Goal: Transaction & Acquisition: Purchase product/service

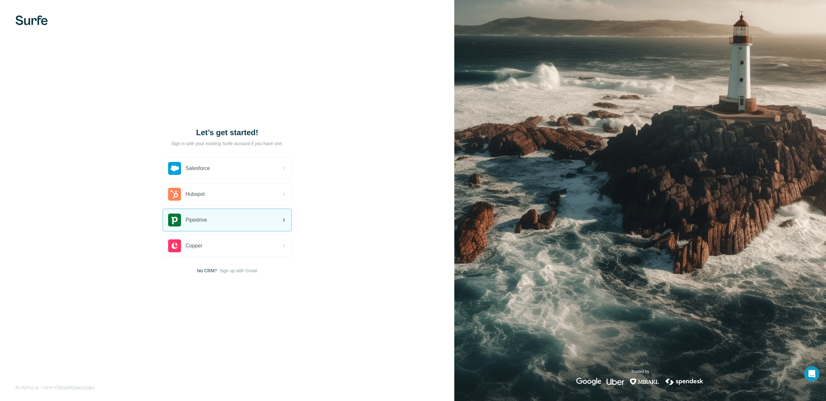
click at [226, 222] on div "Pipedrive" at bounding box center [227, 220] width 128 height 22
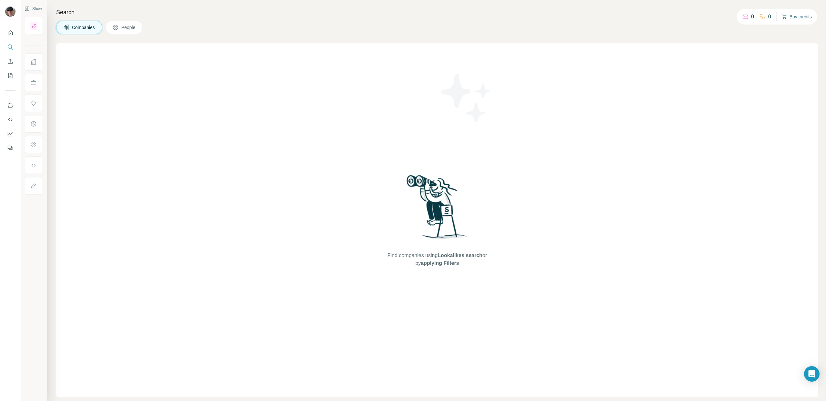
click at [808, 19] on button "Buy credits" at bounding box center [797, 16] width 30 height 9
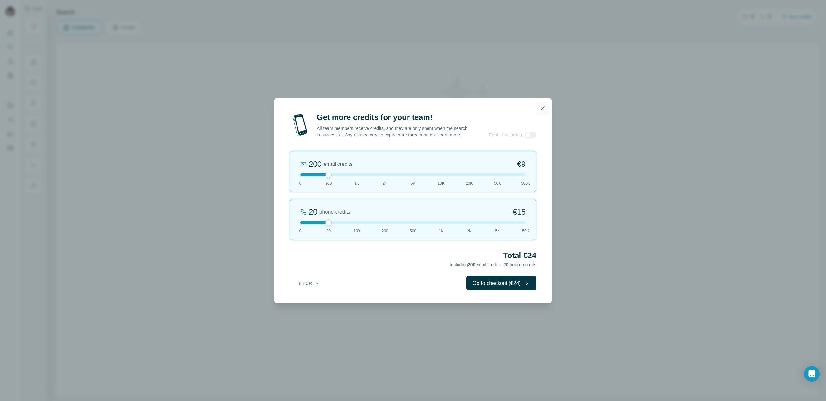
click at [546, 109] on button "button" at bounding box center [542, 108] width 13 height 13
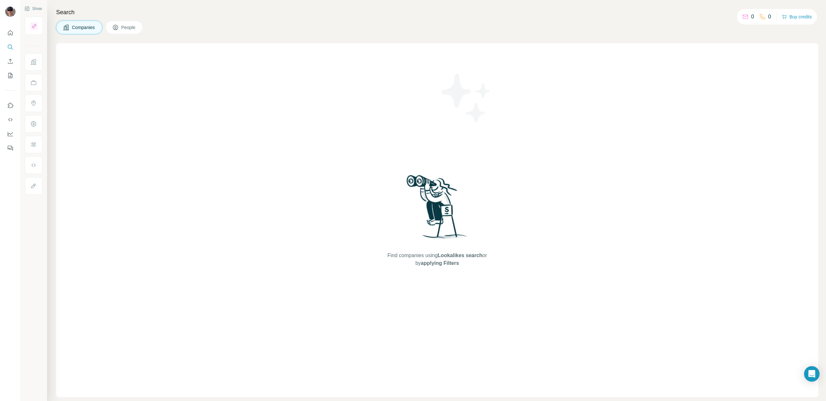
drag, startPoint x: 106, startPoint y: 158, endPoint x: 123, endPoint y: 137, distance: 26.6
click at [130, 156] on div "Find companies using Lookalikes search or by applying Filters" at bounding box center [437, 220] width 762 height 354
click at [12, 34] on icon "Quick start" at bounding box center [10, 33] width 6 height 6
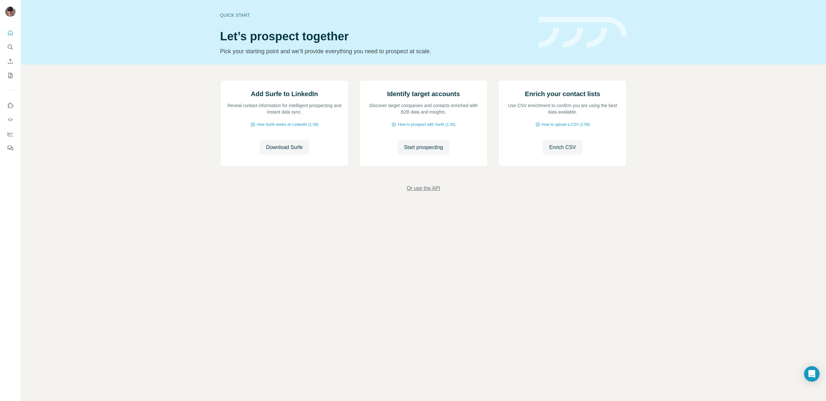
click at [417, 192] on span "Or use the API" at bounding box center [424, 189] width 34 height 8
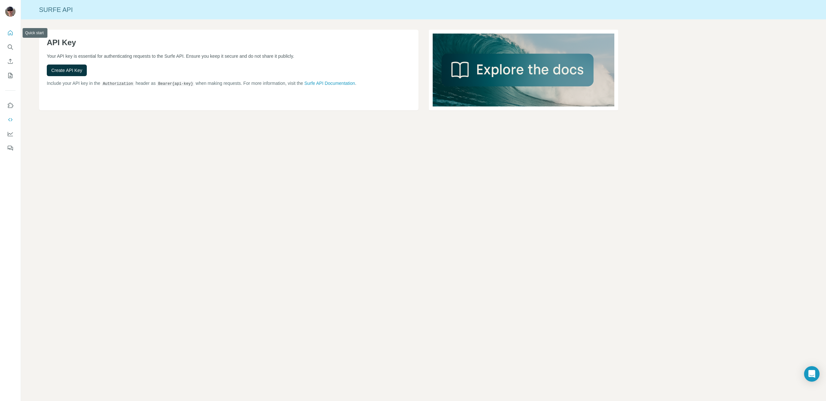
click at [11, 34] on icon "Quick start" at bounding box center [10, 33] width 6 height 6
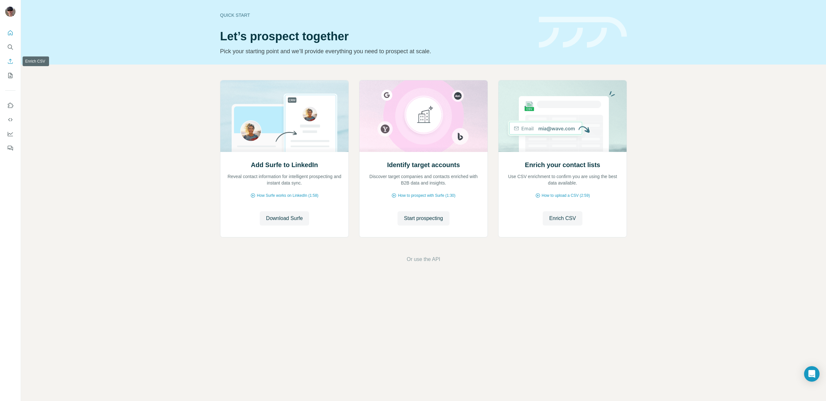
click at [12, 63] on icon "Enrich CSV" at bounding box center [10, 61] width 6 height 6
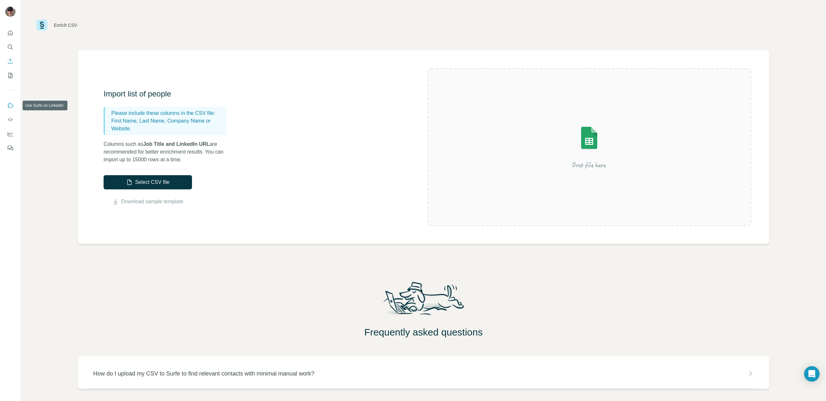
click at [11, 110] on button "Use Surfe on LinkedIn" at bounding box center [10, 106] width 10 height 12
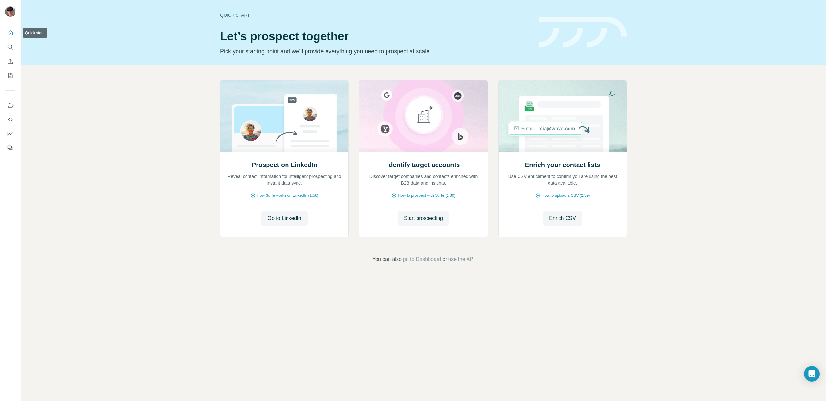
click at [10, 35] on icon "Quick start" at bounding box center [10, 33] width 6 height 6
click at [11, 46] on icon "Search" at bounding box center [10, 47] width 4 height 4
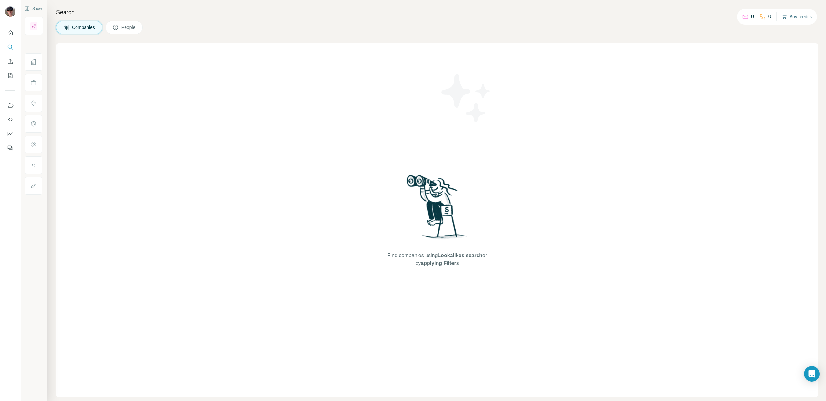
click at [800, 19] on button "Buy credits" at bounding box center [797, 16] width 30 height 9
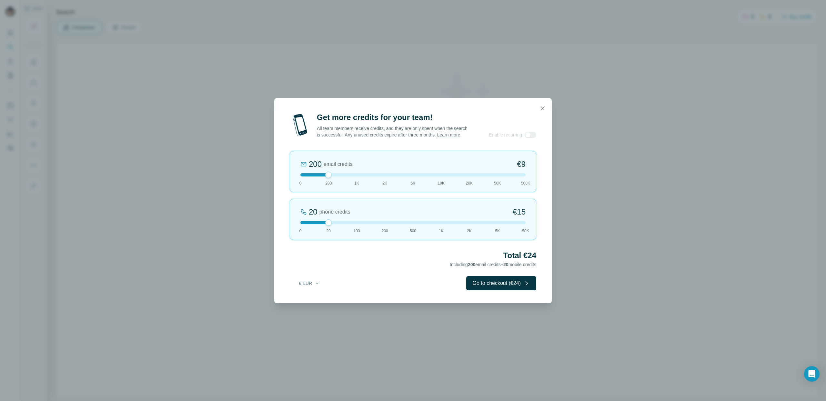
drag, startPoint x: 328, startPoint y: 176, endPoint x: 344, endPoint y: 177, distance: 15.8
click at [344, 177] on div at bounding box center [412, 174] width 225 height 3
click at [339, 177] on div at bounding box center [412, 174] width 225 height 3
click at [338, 177] on div at bounding box center [412, 174] width 225 height 3
click at [344, 176] on div at bounding box center [412, 174] width 225 height 3
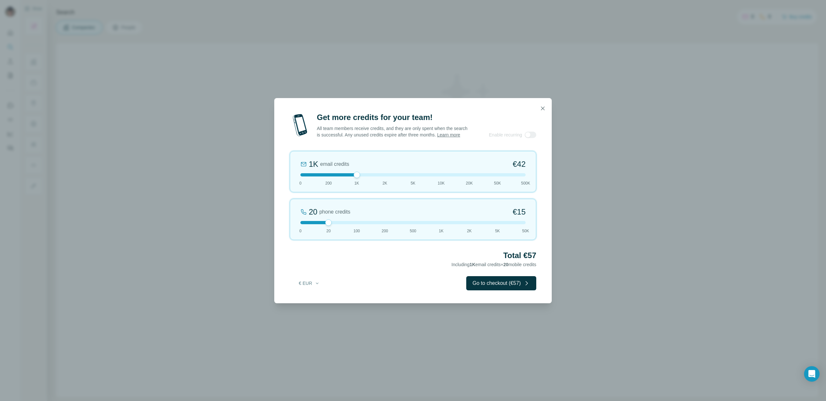
click at [349, 224] on div at bounding box center [412, 222] width 225 height 3
click at [333, 177] on div at bounding box center [412, 174] width 225 height 3
click at [329, 220] on div "100 phone credits €72 0 20 100 200 500 1K 2K 5K 50K" at bounding box center [413, 219] width 247 height 41
click at [353, 177] on div at bounding box center [412, 174] width 225 height 3
click at [309, 289] on button "€ EUR" at bounding box center [309, 284] width 30 height 12
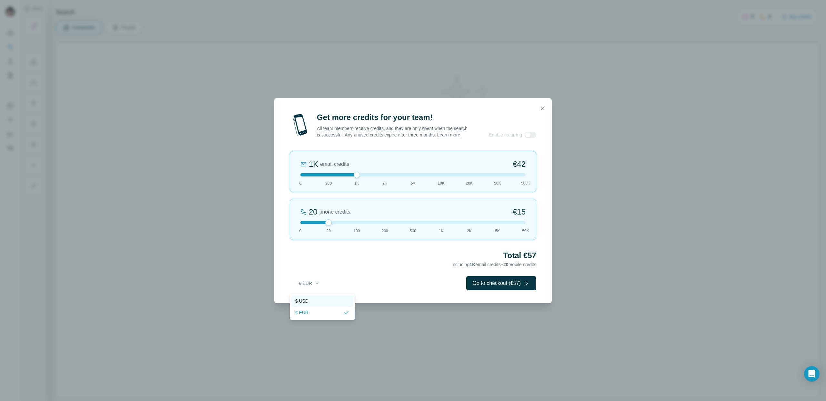
click at [316, 303] on div "$ USD" at bounding box center [322, 301] width 54 height 6
click at [382, 259] on h2 "Total $57" at bounding box center [413, 255] width 247 height 10
click at [355, 224] on div at bounding box center [412, 222] width 225 height 3
click at [323, 222] on div "100 phone credits $72 0 20 100 200 500 1K 2K 5K 50K" at bounding box center [413, 219] width 247 height 41
click at [326, 224] on div at bounding box center [328, 222] width 6 height 6
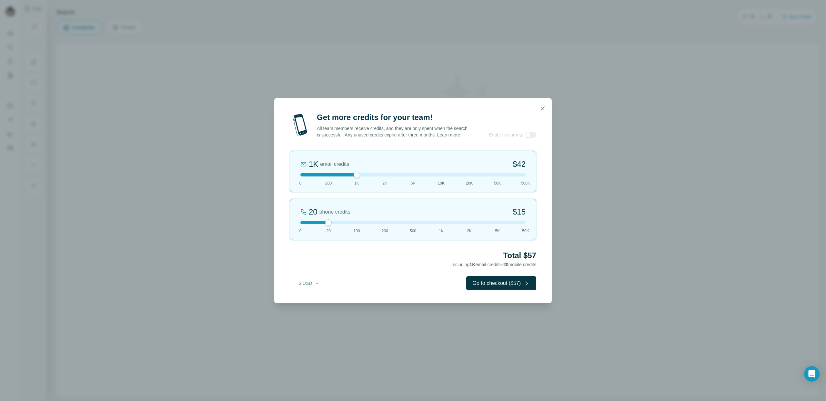
click at [330, 177] on div at bounding box center [412, 174] width 225 height 3
click at [314, 164] on div "200" at bounding box center [315, 164] width 13 height 10
click at [317, 167] on span "email credits" at bounding box center [329, 164] width 29 height 8
drag, startPoint x: 314, startPoint y: 167, endPoint x: 310, endPoint y: 167, distance: 4.5
click at [310, 167] on div "200" at bounding box center [315, 164] width 13 height 10
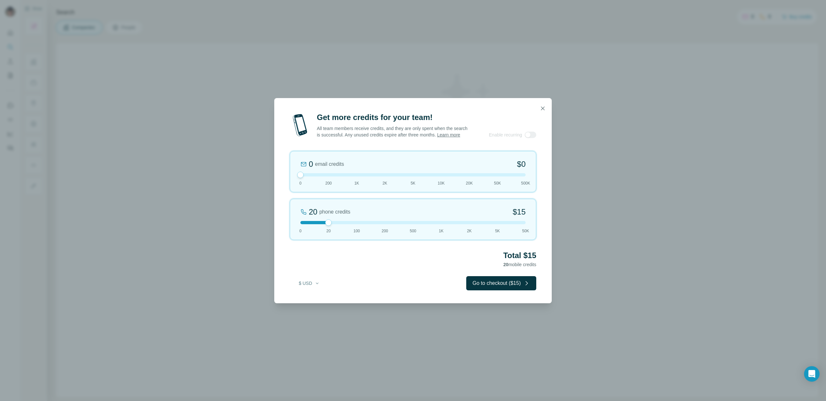
click at [316, 168] on span "email credits" at bounding box center [329, 164] width 29 height 8
click at [313, 168] on div "200" at bounding box center [315, 164] width 13 height 10
click at [313, 168] on div "0" at bounding box center [311, 164] width 4 height 10
click at [349, 180] on div "0 email credits $0 0 200 1K 2K 5K 10K 20K 50K 500K" at bounding box center [413, 171] width 247 height 41
click at [358, 178] on div at bounding box center [357, 175] width 6 height 6
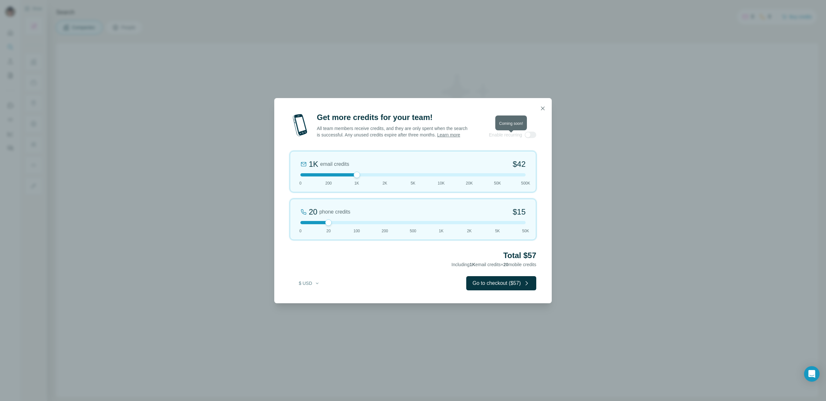
click at [529, 136] on div at bounding box center [531, 135] width 12 height 6
click at [511, 284] on button "Go to checkout ($57)" at bounding box center [501, 283] width 70 height 14
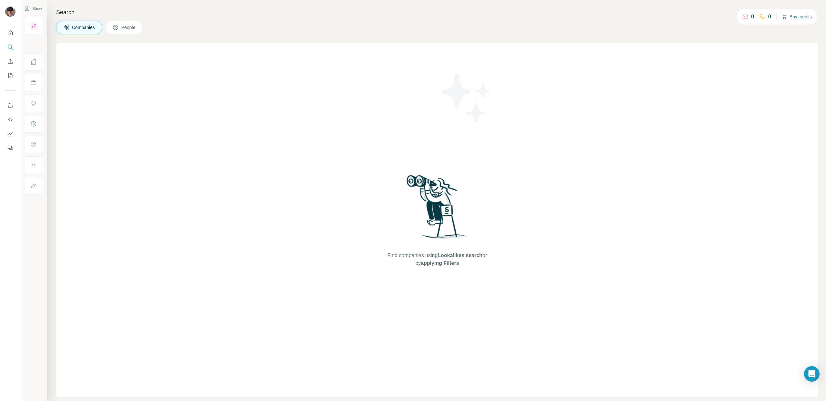
click at [802, 21] on button "Buy credits" at bounding box center [797, 16] width 30 height 9
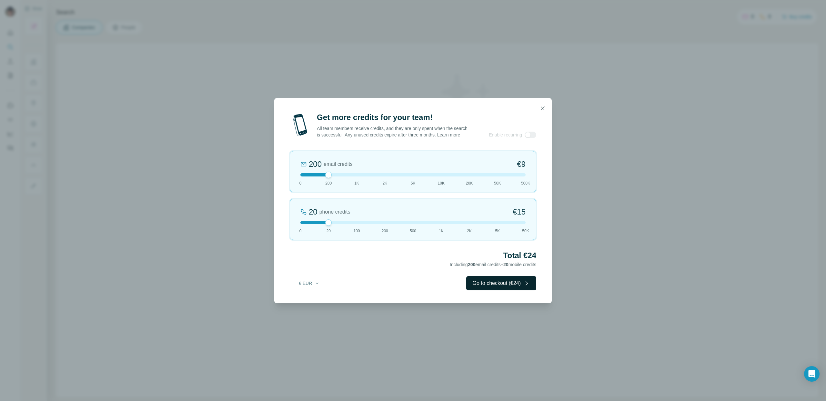
click at [512, 286] on button "Go to checkout (€24)" at bounding box center [501, 283] width 70 height 14
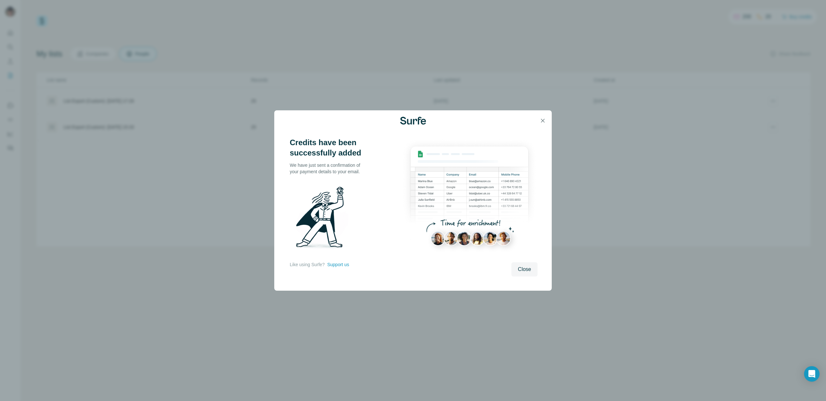
click at [533, 282] on div "Credits have been successfully added We have just sent a confirmation of your p…" at bounding box center [413, 211] width 278 height 160
click at [531, 276] on button "Close" at bounding box center [524, 269] width 26 height 14
